Goal: Information Seeking & Learning: Learn about a topic

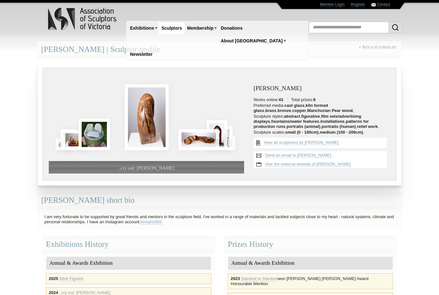
click at [317, 144] on link "View all sculptures by [PERSON_NAME]" at bounding box center [300, 142] width 75 height 5
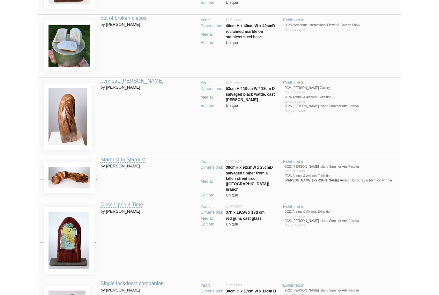
scroll to position [246, 0]
click at [74, 234] on img at bounding box center [69, 240] width 50 height 67
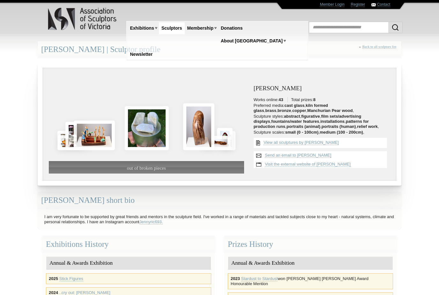
click at [339, 165] on link "Visit the external website of [PERSON_NAME]" at bounding box center [308, 164] width 86 height 5
